Goal: Transaction & Acquisition: Purchase product/service

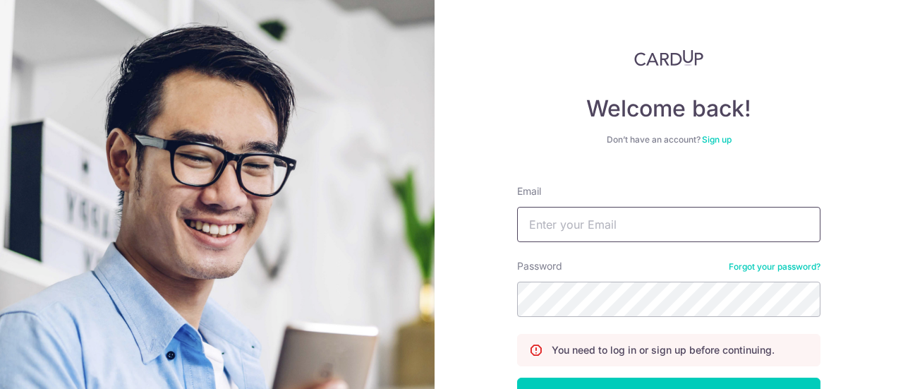
click at [590, 225] on input "Email" at bounding box center [668, 224] width 303 height 35
type input "[PERSON_NAME][EMAIL_ADDRESS][PERSON_NAME][DOMAIN_NAME]"
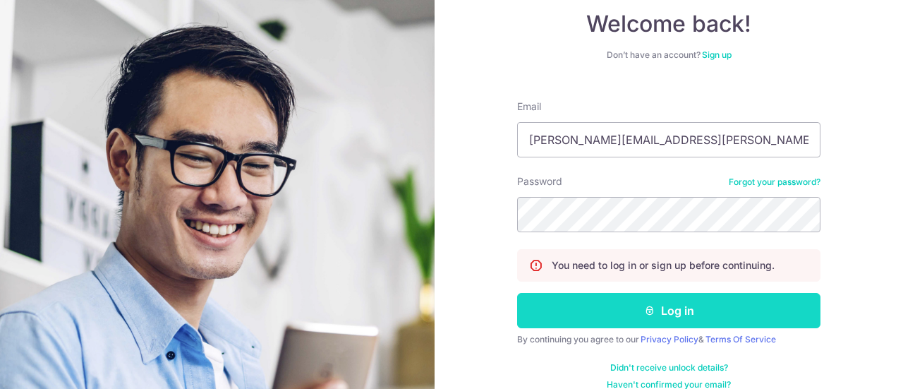
click at [668, 318] on button "Log in" at bounding box center [668, 310] width 303 height 35
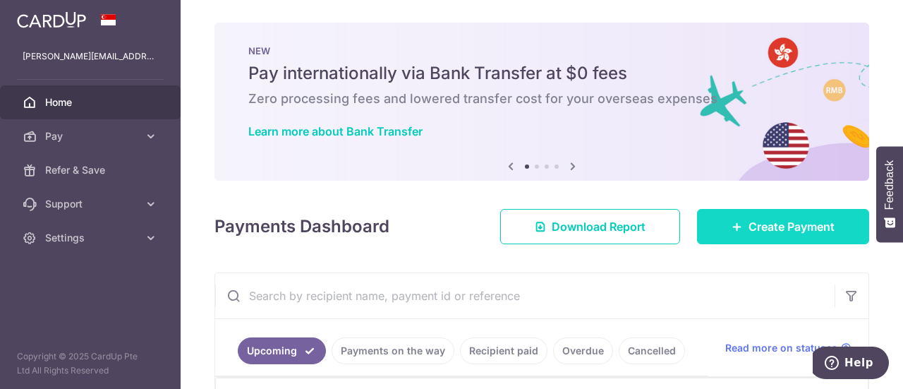
click at [762, 222] on span "Create Payment" at bounding box center [791, 226] width 86 height 17
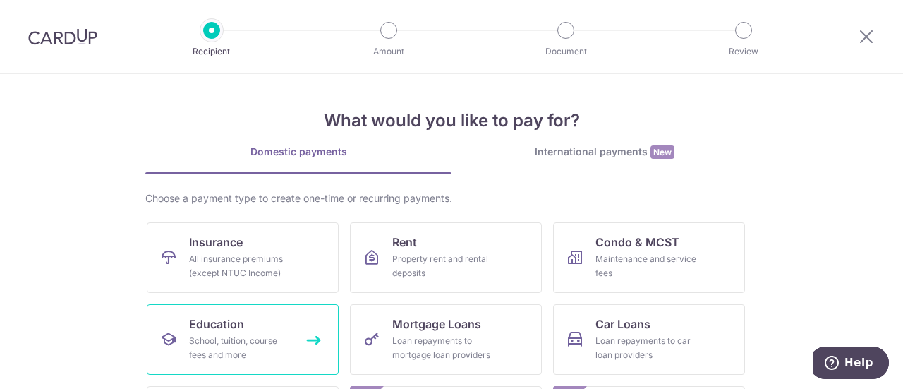
click at [231, 328] on span "Education" at bounding box center [216, 323] width 55 height 17
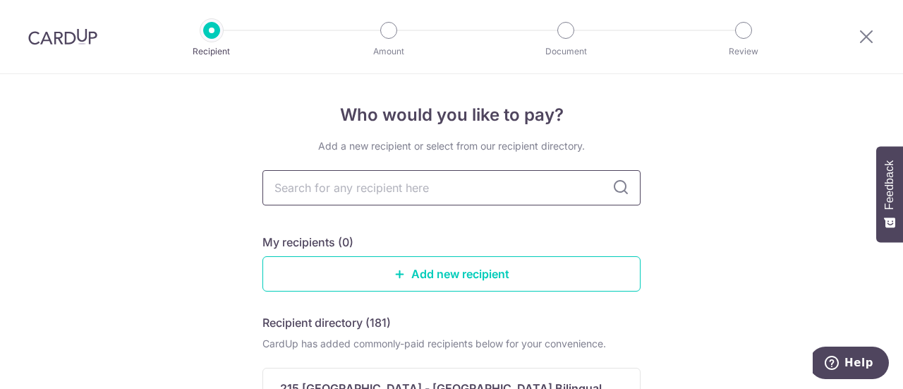
click at [460, 187] on input "text" at bounding box center [451, 187] width 378 height 35
type input "Invictus Dempsey"
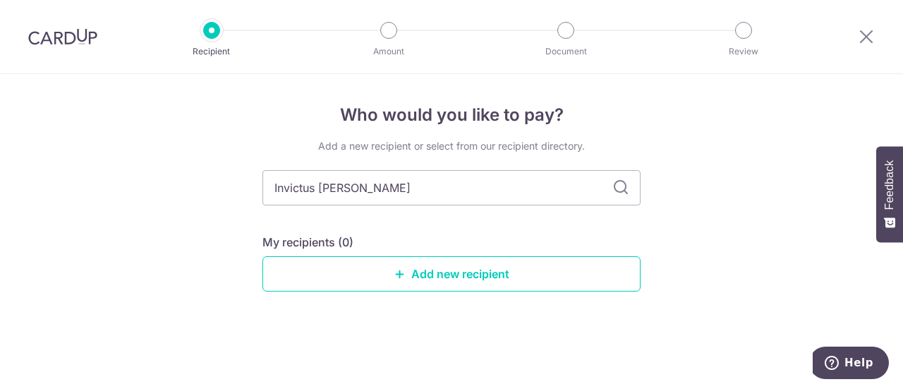
click at [761, 190] on div "Who would you like to pay? Add a new recipient or select from our recipient dir…" at bounding box center [451, 231] width 903 height 315
click at [435, 190] on input "Invictus Dempsey" at bounding box center [451, 187] width 378 height 35
type input "Invictus"
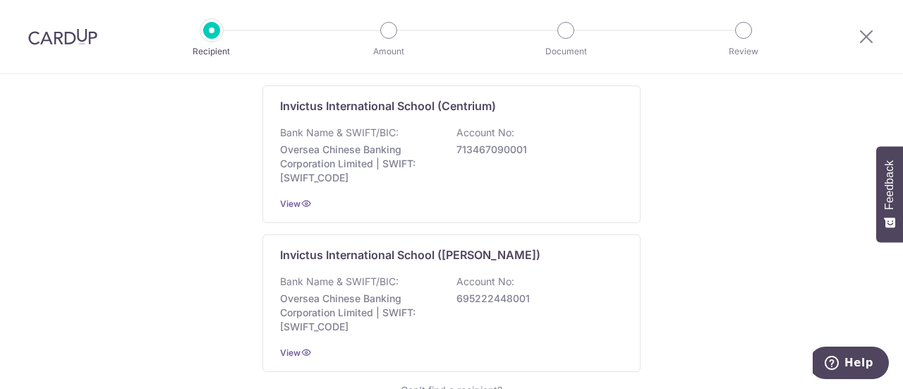
scroll to position [310, 0]
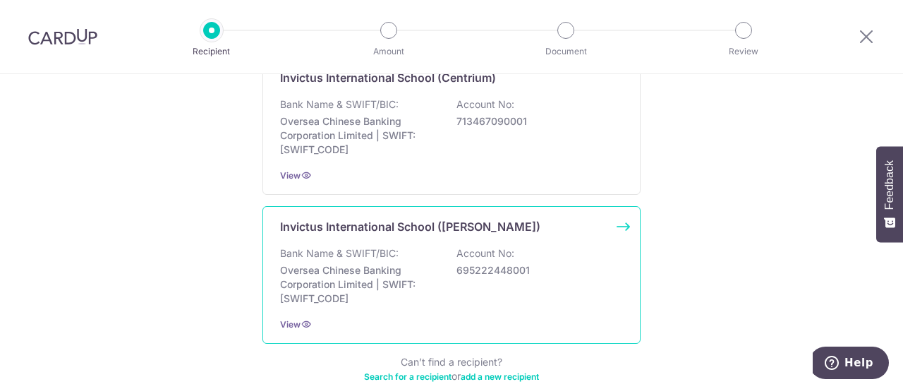
click at [351, 263] on p "Oversea Chinese Banking Corporation Limited | SWIFT: OCBCSGSGXXX" at bounding box center [359, 284] width 158 height 42
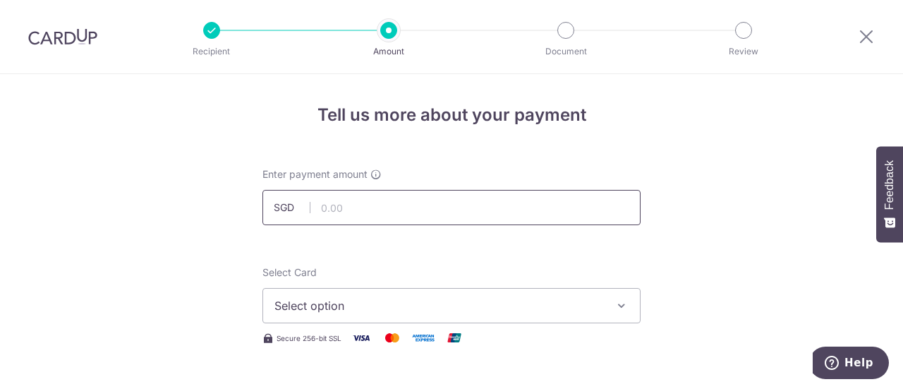
click at [387, 210] on input "text" at bounding box center [451, 207] width 378 height 35
type input "4,571.93"
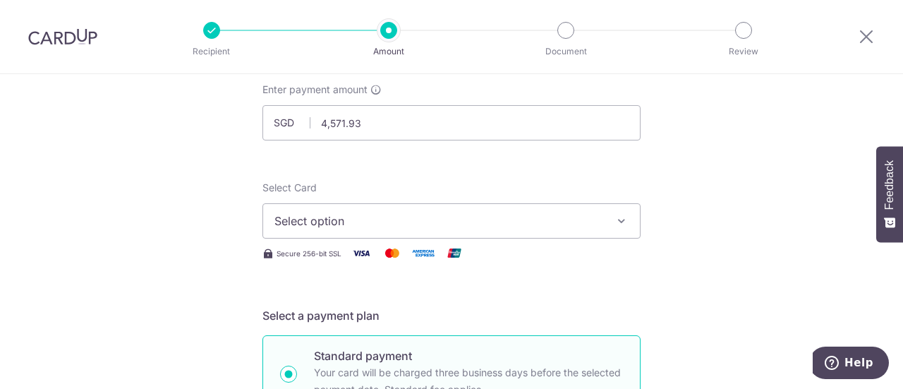
scroll to position [113, 0]
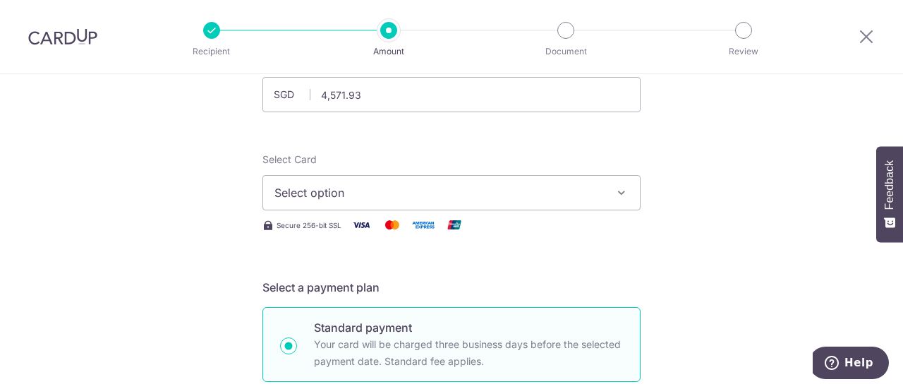
click at [614, 188] on icon "button" at bounding box center [621, 193] width 14 height 14
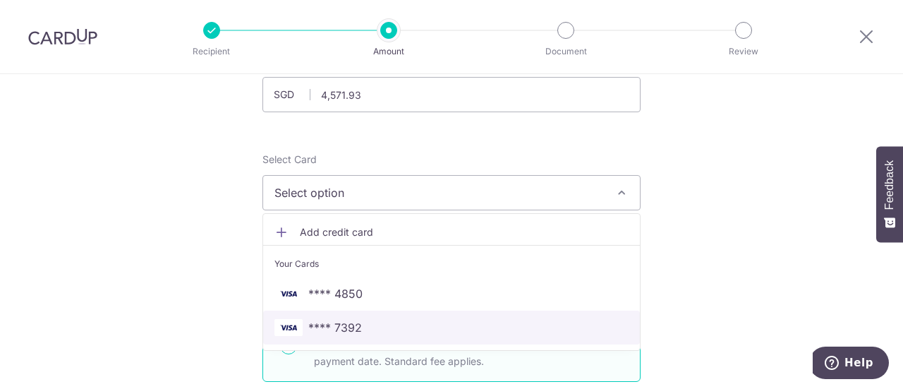
click at [387, 328] on span "**** 7392" at bounding box center [451, 327] width 354 height 17
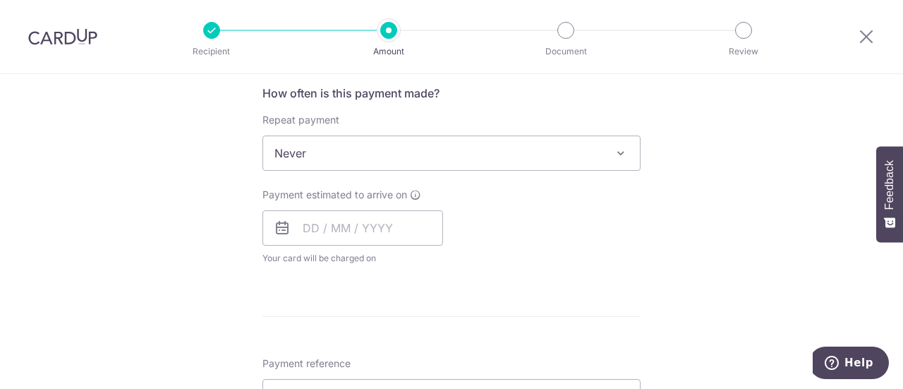
scroll to position [536, 0]
click at [338, 228] on input "text" at bounding box center [352, 227] width 181 height 35
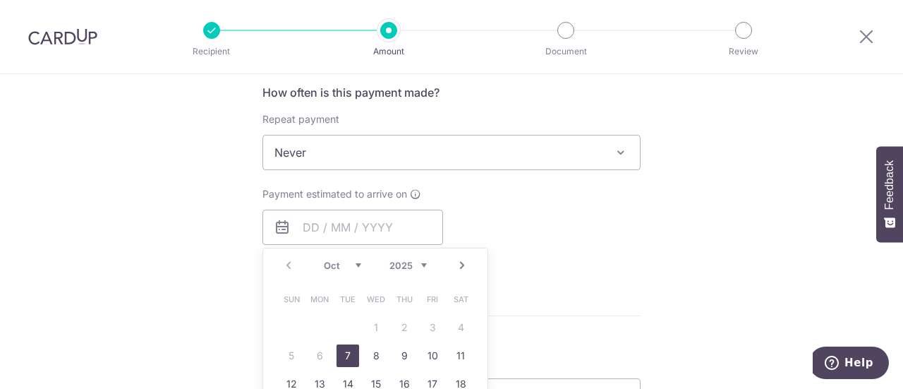
click at [667, 248] on div "Tell us more about your payment Enter payment amount SGD 4,571.93 4571.93 Selec…" at bounding box center [451, 176] width 903 height 1276
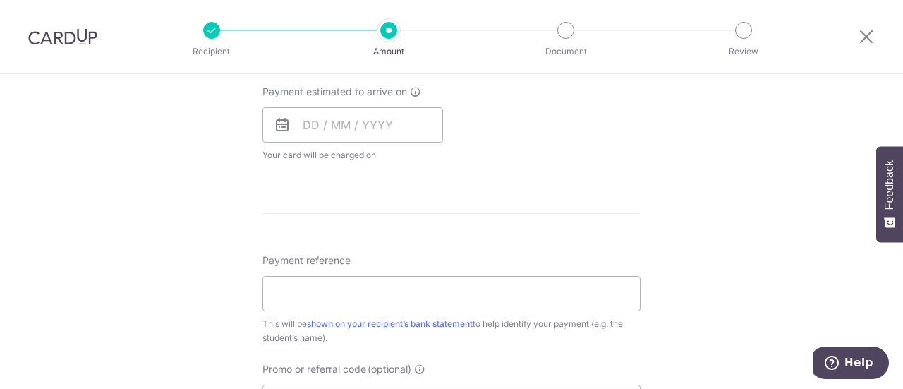
scroll to position [649, 0]
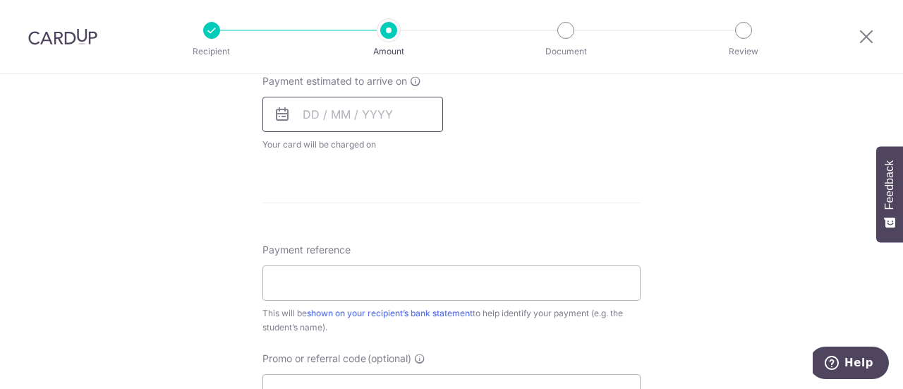
click at [396, 114] on input "text" at bounding box center [352, 114] width 181 height 35
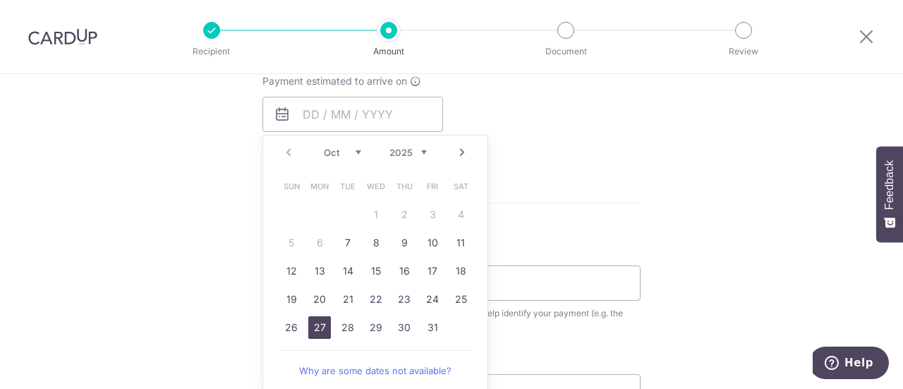
click at [318, 322] on link "27" at bounding box center [319, 327] width 23 height 23
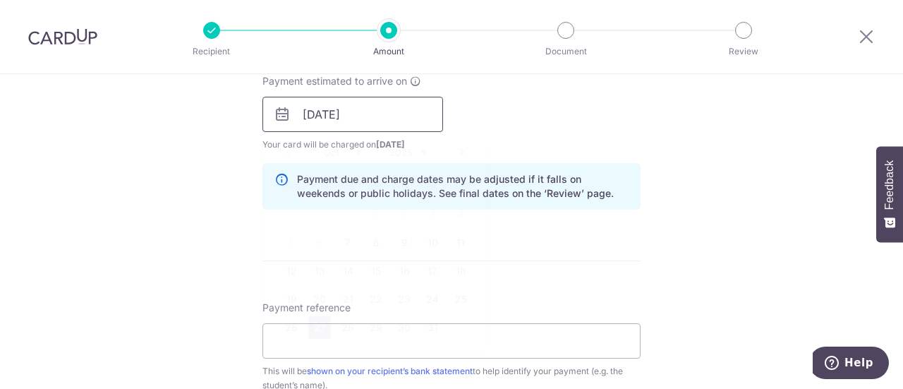
click at [388, 113] on input "27/10/2025" at bounding box center [352, 114] width 181 height 35
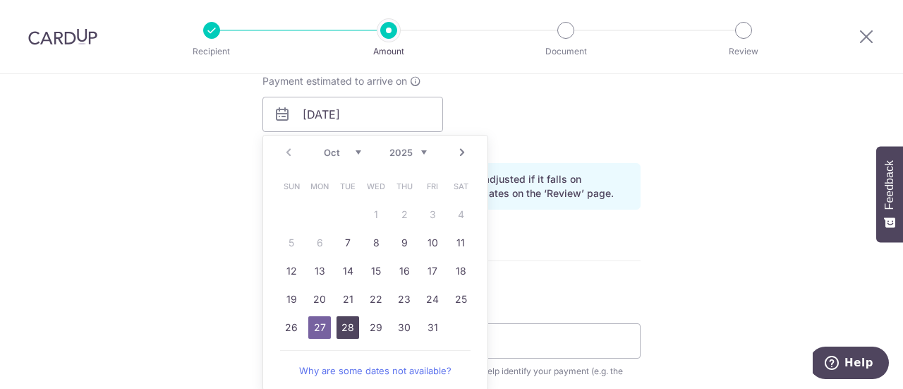
click at [344, 327] on link "28" at bounding box center [347, 327] width 23 height 23
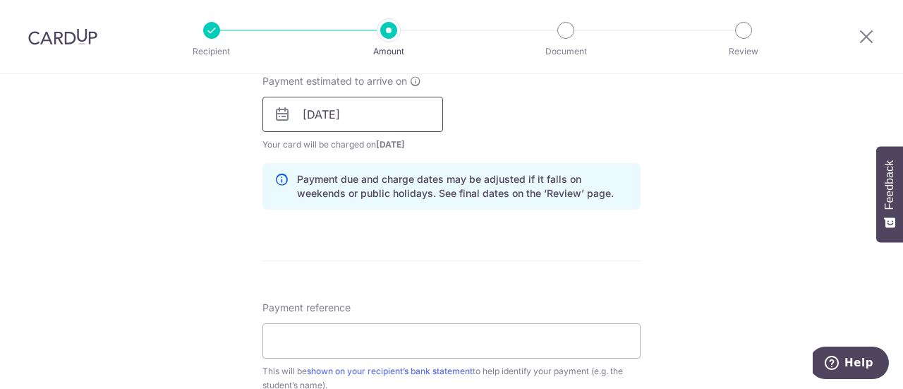
click at [369, 121] on input "28/10/2025" at bounding box center [352, 114] width 181 height 35
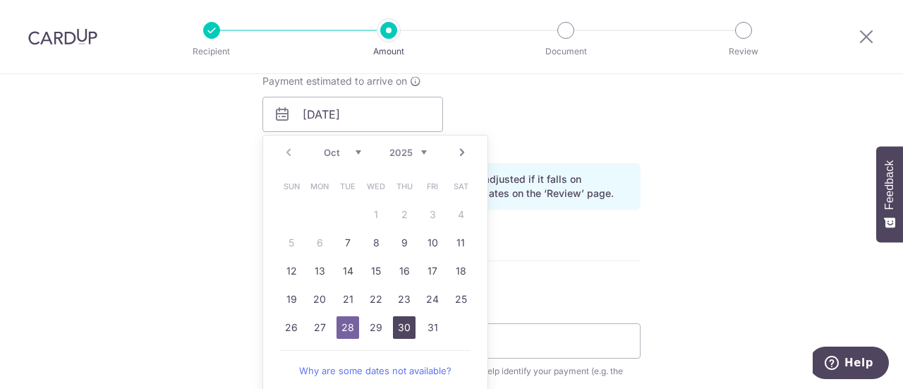
click at [402, 320] on link "30" at bounding box center [404, 327] width 23 height 23
type input "[DATE]"
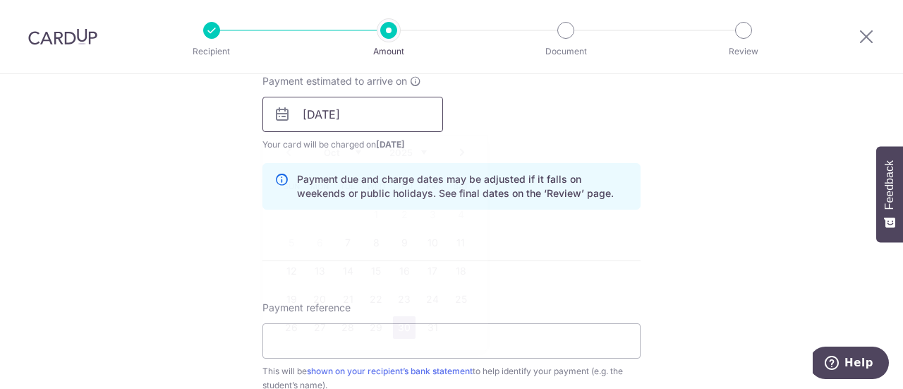
click at [379, 109] on input "[DATE]" at bounding box center [352, 114] width 181 height 35
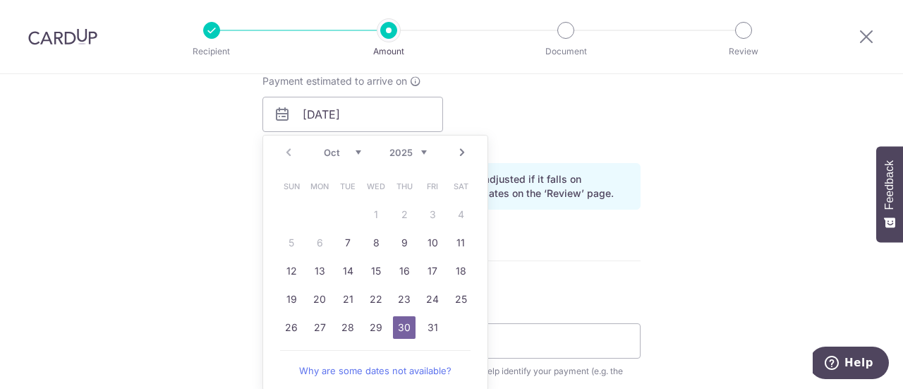
click at [399, 322] on link "30" at bounding box center [404, 327] width 23 height 23
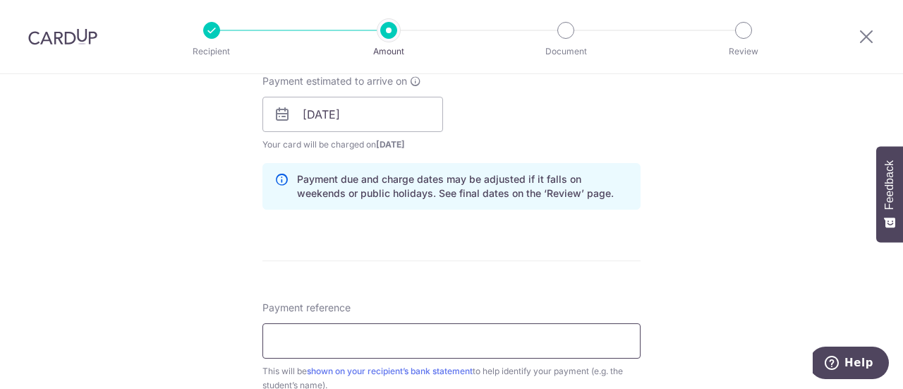
click at [341, 335] on input "Payment reference" at bounding box center [451, 340] width 378 height 35
paste input "DEM-INV2508-31748"
type input "DEM-INV2508-31748"
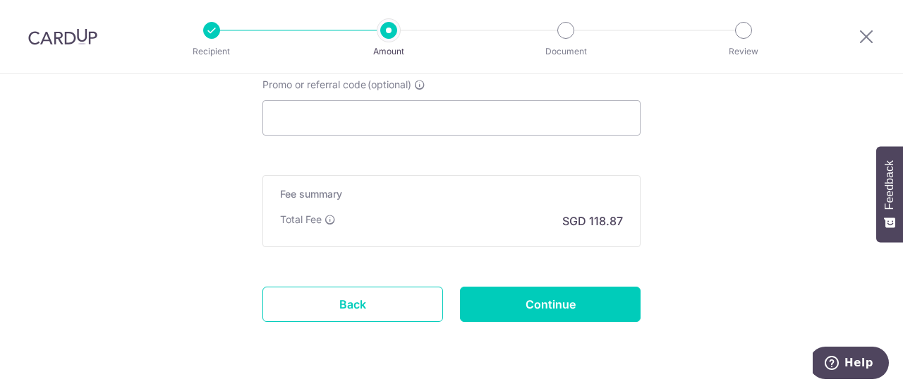
scroll to position [983, 0]
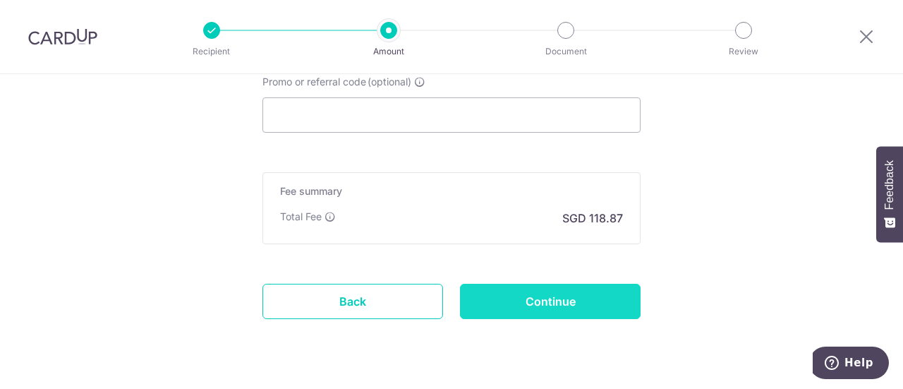
click at [540, 294] on input "Continue" at bounding box center [550, 301] width 181 height 35
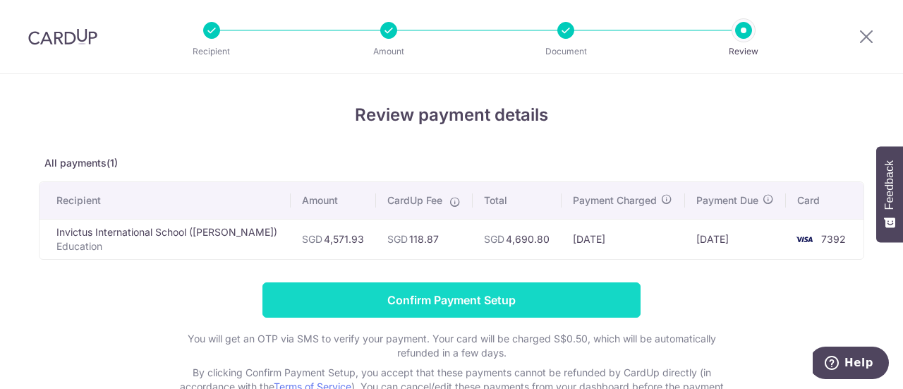
click at [439, 297] on input "Confirm Payment Setup" at bounding box center [451, 299] width 378 height 35
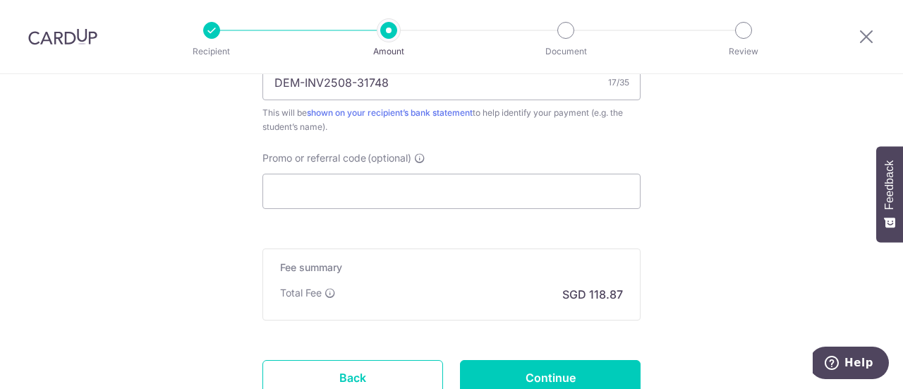
scroll to position [984, 0]
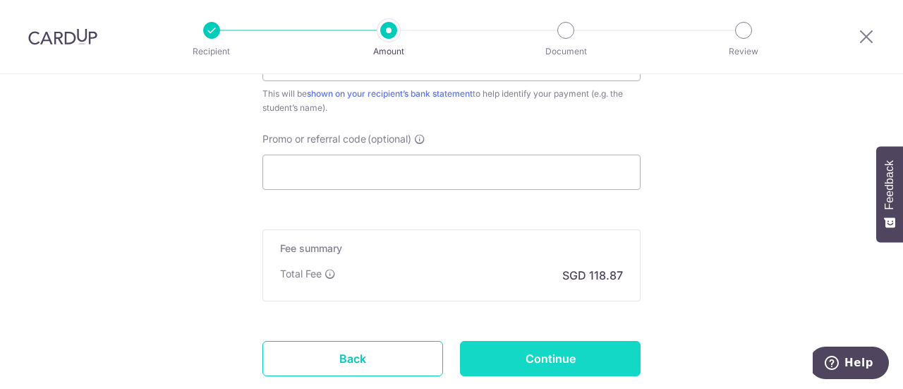
click at [557, 351] on input "Continue" at bounding box center [550, 358] width 181 height 35
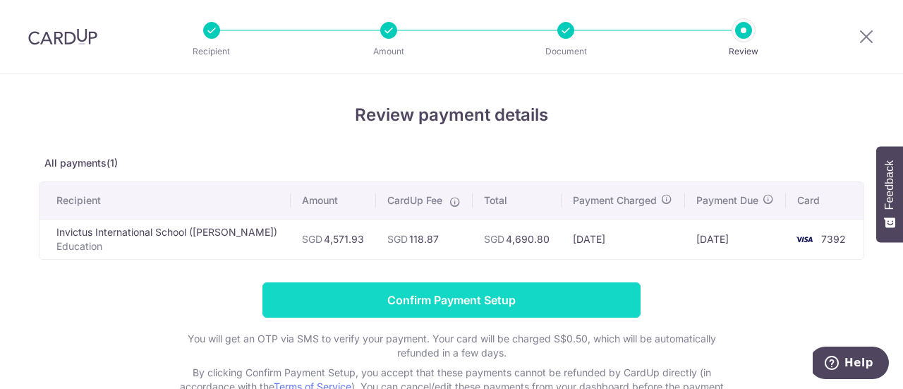
click at [447, 297] on input "Confirm Payment Setup" at bounding box center [451, 299] width 378 height 35
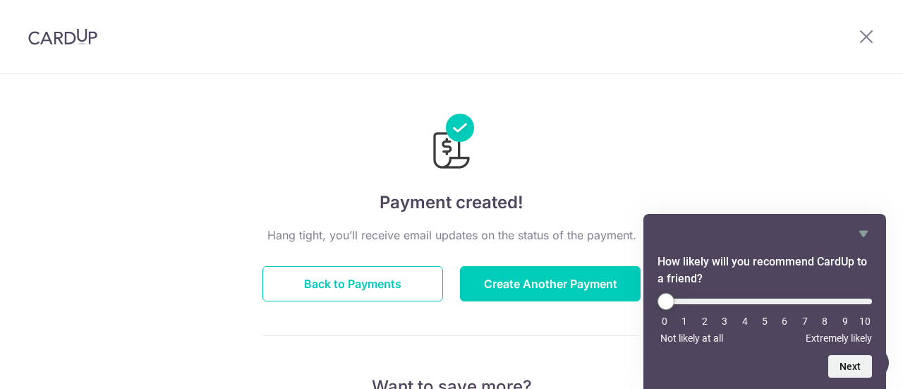
click at [859, 229] on icon "Hide survey" at bounding box center [863, 233] width 17 height 17
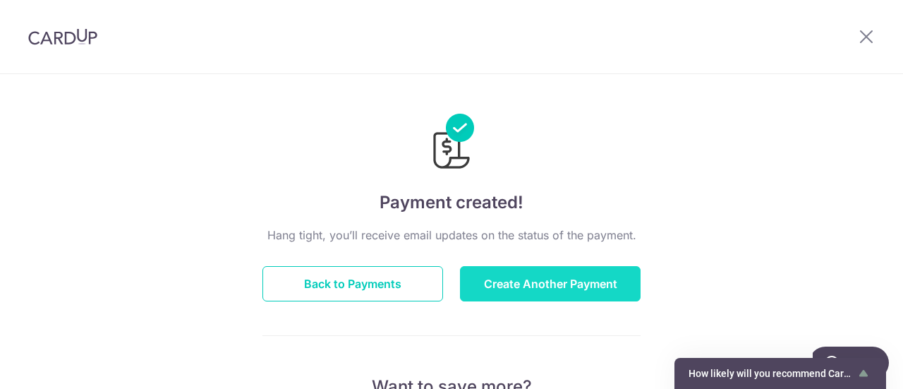
click at [545, 283] on button "Create Another Payment" at bounding box center [550, 283] width 181 height 35
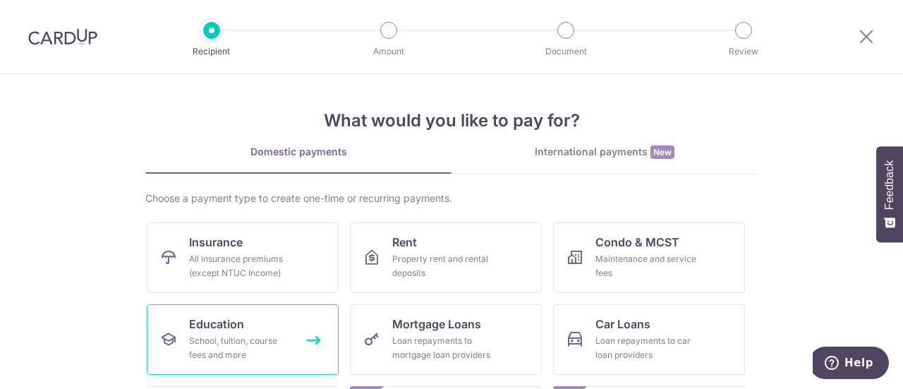
click at [212, 328] on span "Education" at bounding box center [216, 323] width 55 height 17
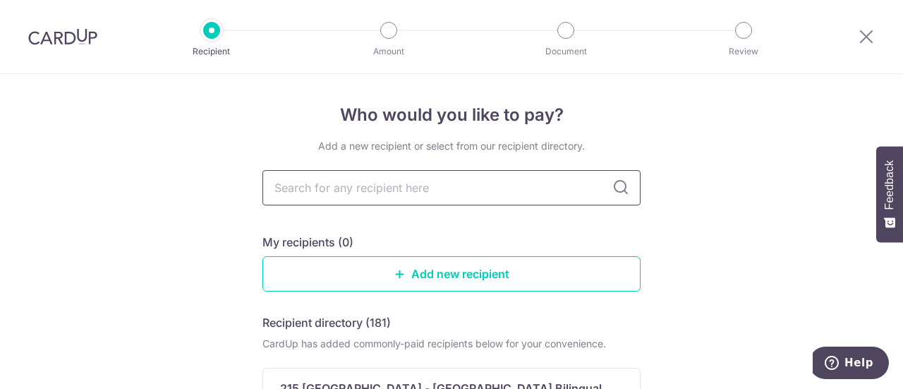
click at [390, 190] on input "text" at bounding box center [451, 187] width 378 height 35
type input "Invictu"
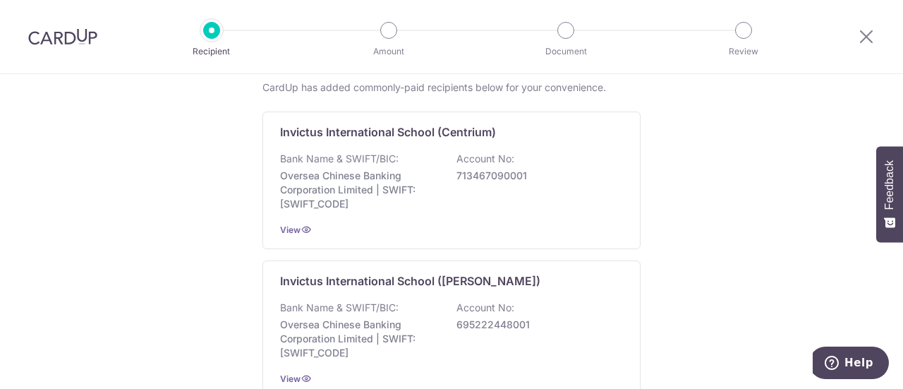
scroll to position [281, 0]
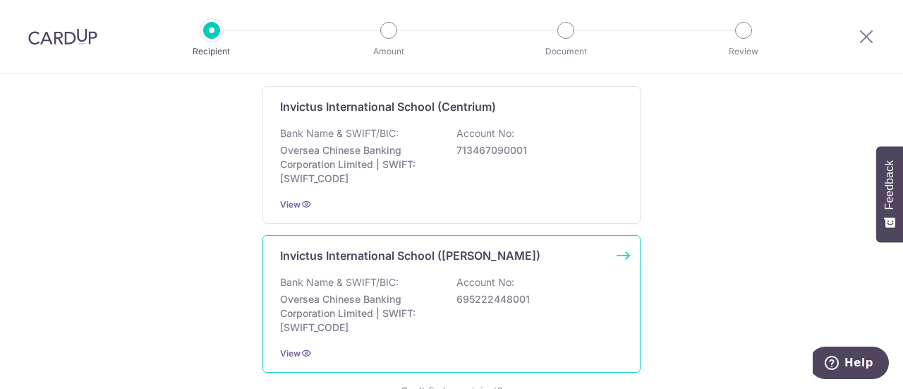
click at [420, 310] on p "Oversea Chinese Banking Corporation Limited | SWIFT: [SWIFT_CODE]" at bounding box center [359, 313] width 158 height 42
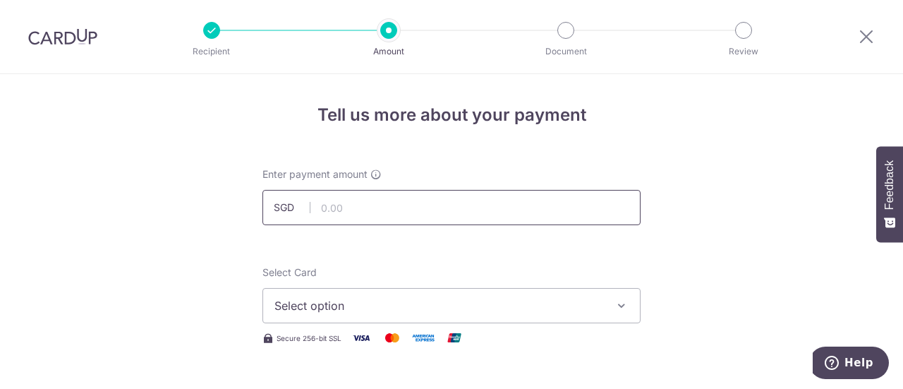
click at [371, 218] on input "text" at bounding box center [451, 207] width 378 height 35
type input "4,812.56"
click at [615, 308] on icon "button" at bounding box center [621, 305] width 14 height 14
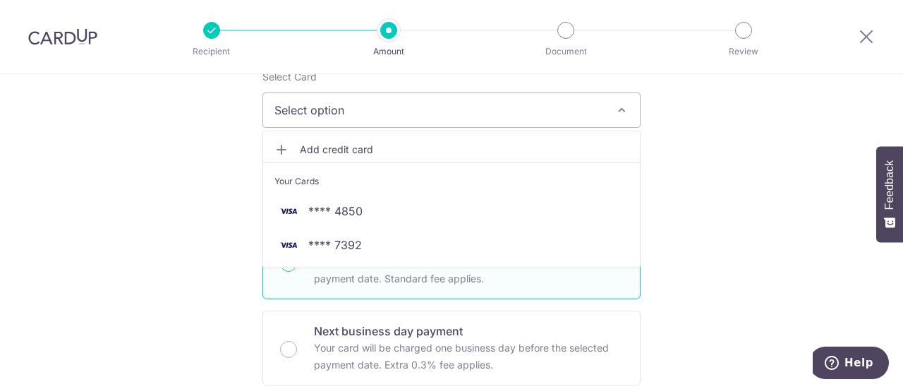
scroll to position [199, 0]
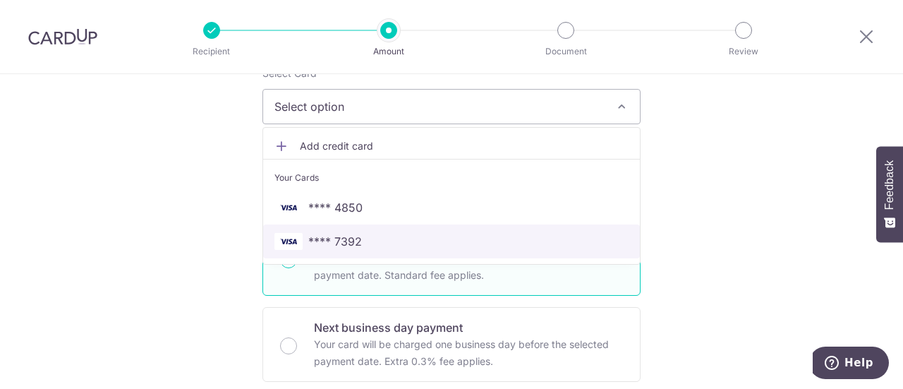
click at [349, 233] on span "**** 7392" at bounding box center [335, 241] width 54 height 17
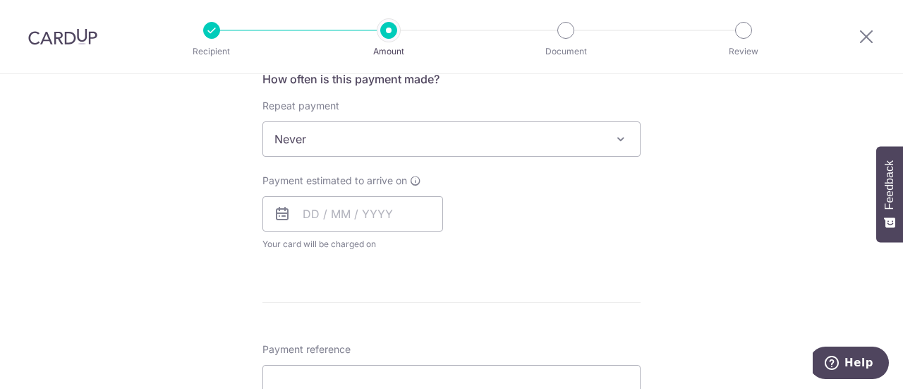
scroll to position [559, 0]
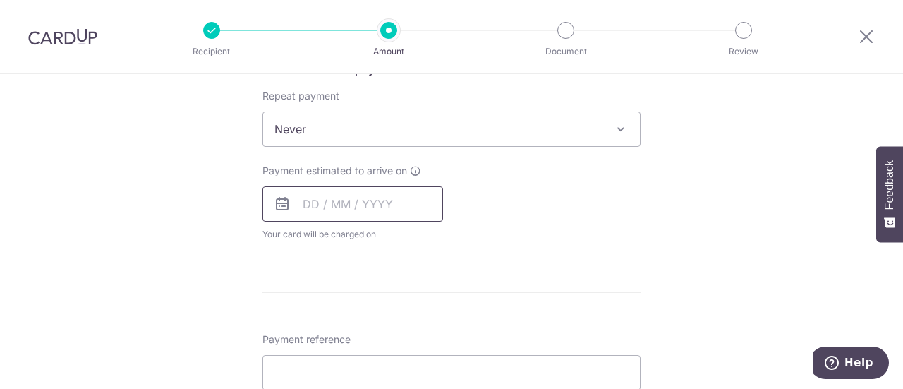
click at [348, 202] on input "text" at bounding box center [352, 203] width 181 height 35
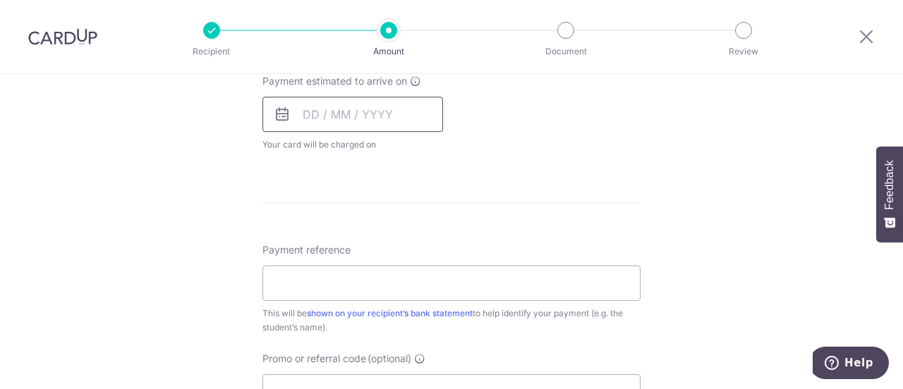
scroll to position [650, 0]
click at [360, 112] on input "text" at bounding box center [352, 112] width 181 height 35
click at [295, 111] on input "text" at bounding box center [352, 112] width 181 height 35
click at [277, 115] on icon at bounding box center [282, 112] width 17 height 17
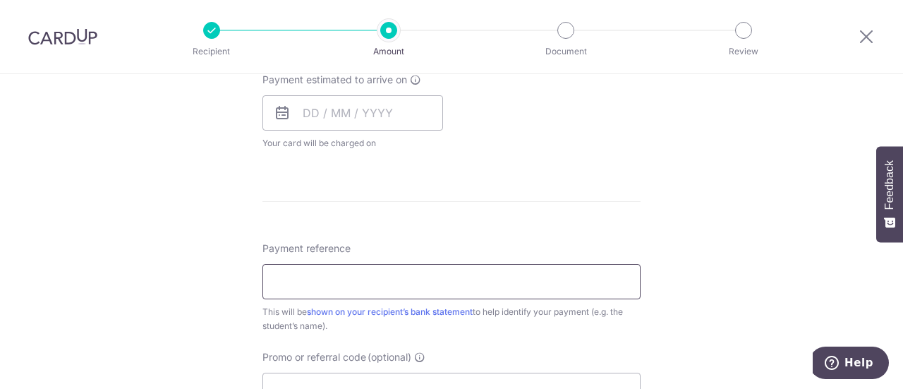
click at [310, 281] on input "Payment reference" at bounding box center [451, 281] width 378 height 35
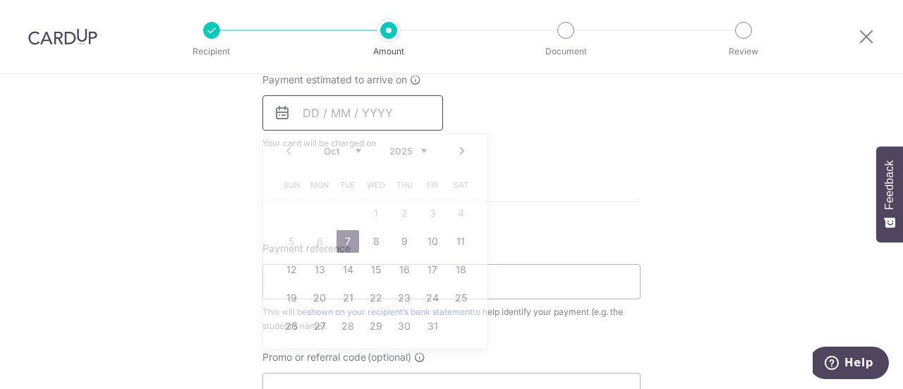
click at [292, 111] on input "text" at bounding box center [352, 112] width 181 height 35
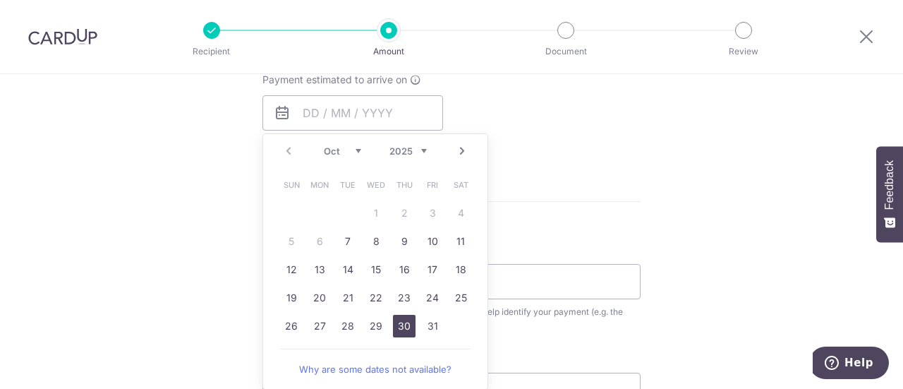
click at [399, 329] on link "30" at bounding box center [404, 326] width 23 height 23
type input "[DATE]"
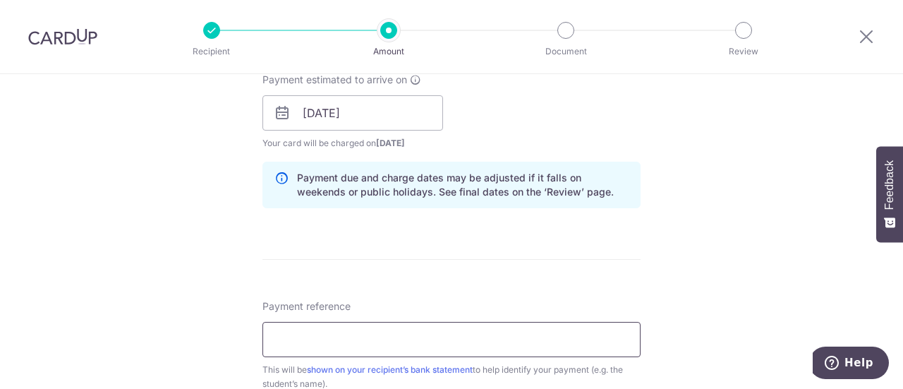
click at [341, 336] on input "Payment reference" at bounding box center [451, 339] width 378 height 35
paste input "DEM-INV2508-31747"
type input "DEM-INV2508-31747"
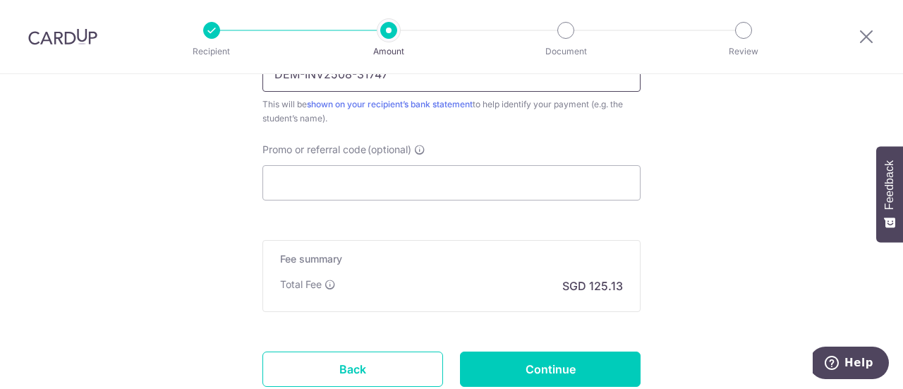
scroll to position [1014, 0]
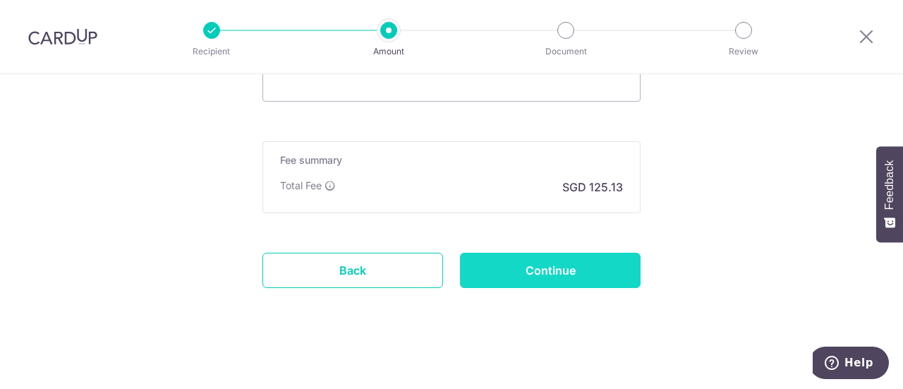
click at [545, 267] on input "Continue" at bounding box center [550, 270] width 181 height 35
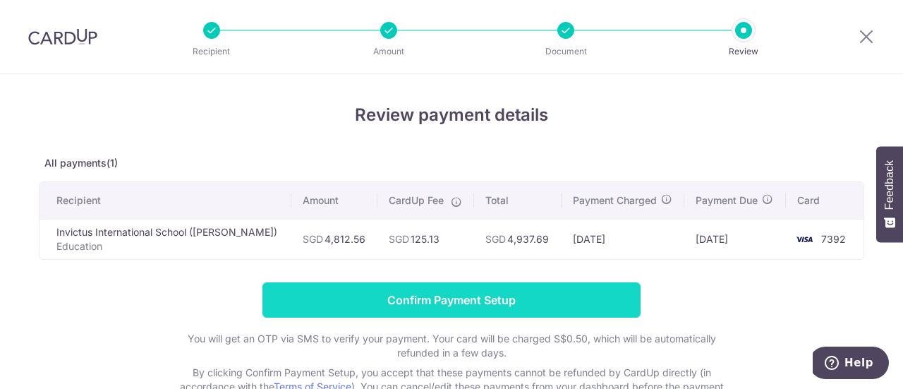
click at [466, 297] on input "Confirm Payment Setup" at bounding box center [451, 299] width 378 height 35
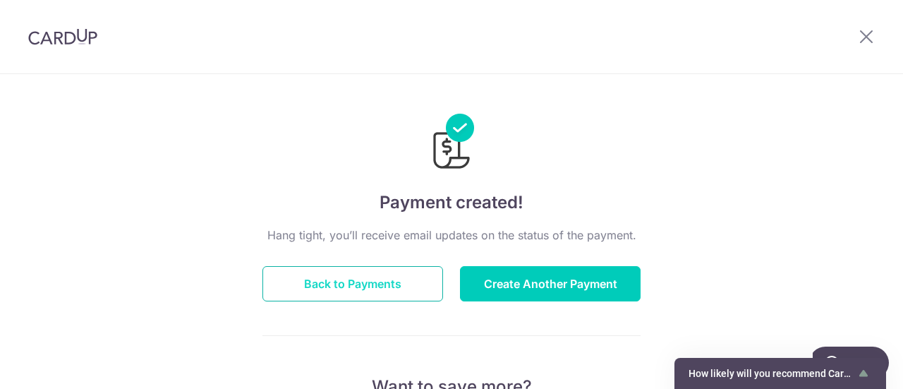
click at [345, 281] on button "Back to Payments" at bounding box center [352, 283] width 181 height 35
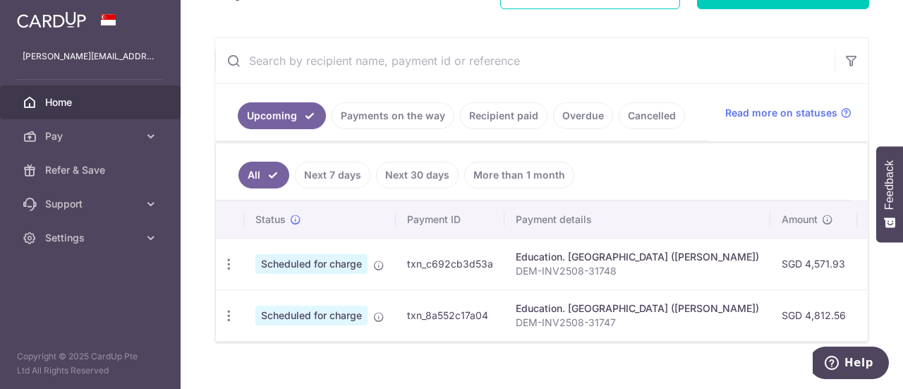
scroll to position [247, 0]
